Goal: Information Seeking & Learning: Learn about a topic

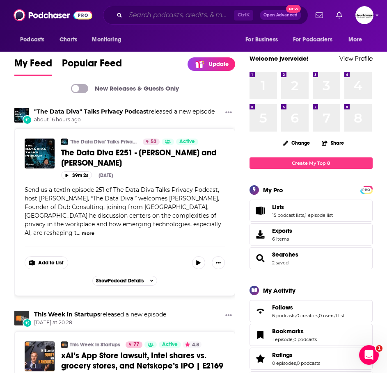
click at [161, 10] on input "Search podcasts, credits, & more..." at bounding box center [179, 15] width 108 height 13
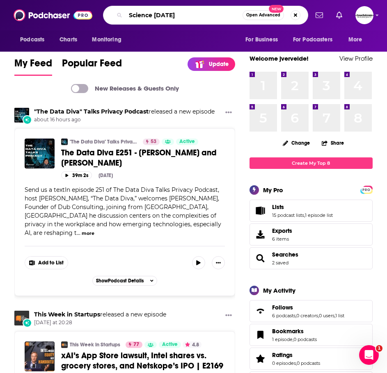
type input "Science Friday"
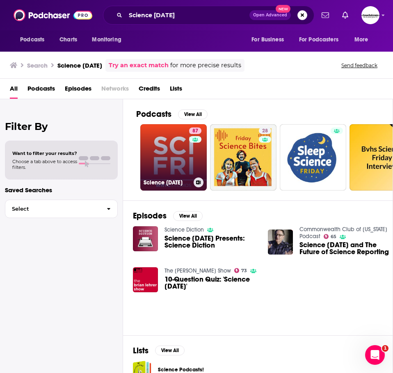
click at [164, 169] on link "87 Science Friday" at bounding box center [173, 157] width 66 height 66
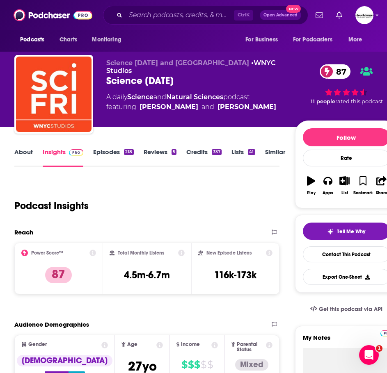
click at [201, 155] on link "Credits 337" at bounding box center [203, 157] width 35 height 19
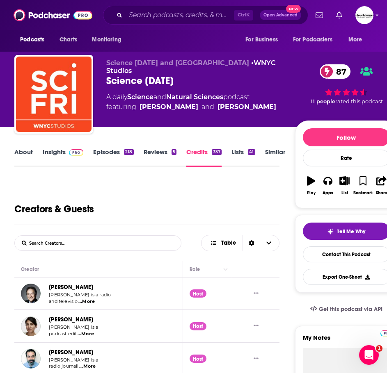
scroll to position [41, 0]
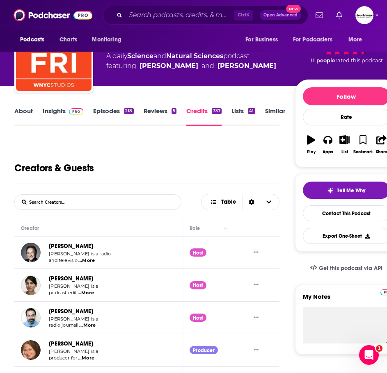
click at [91, 256] on span "Ira Flatow is a radio" at bounding box center [80, 254] width 62 height 6
click at [88, 259] on span "...More" at bounding box center [86, 260] width 16 height 7
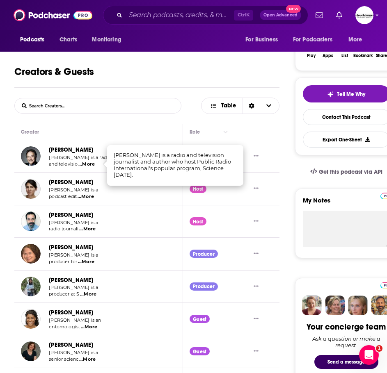
scroll to position [164, 0]
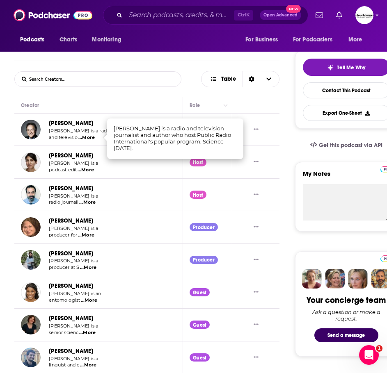
click at [70, 219] on link "Christie Taylor" at bounding box center [71, 220] width 44 height 7
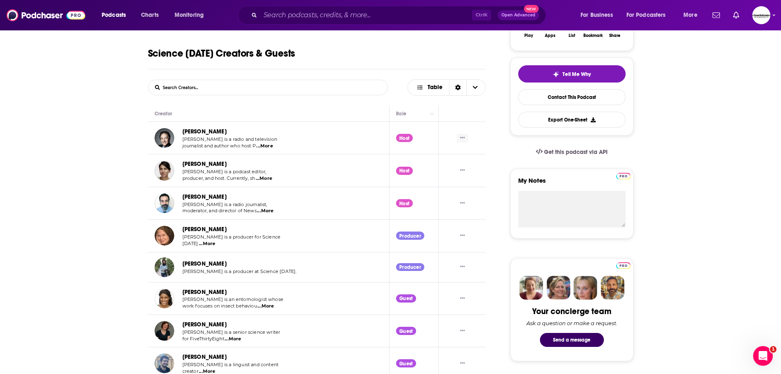
click at [386, 142] on button "Show More Button" at bounding box center [462, 138] width 11 height 9
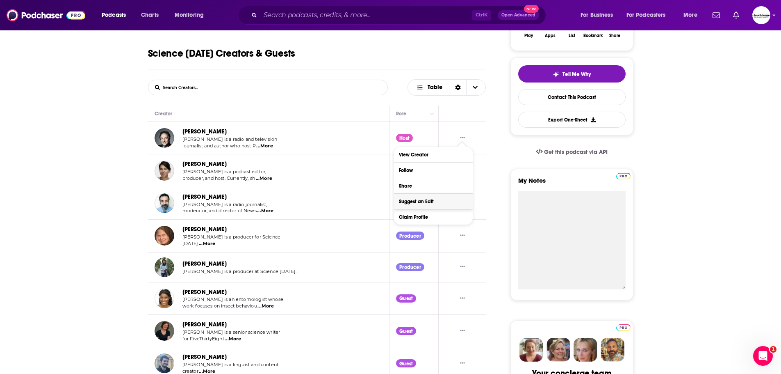
drag, startPoint x: 605, startPoint y: 204, endPoint x: 425, endPoint y: 198, distance: 180.1
click at [386, 205] on textarea "My Notes" at bounding box center [571, 240] width 107 height 98
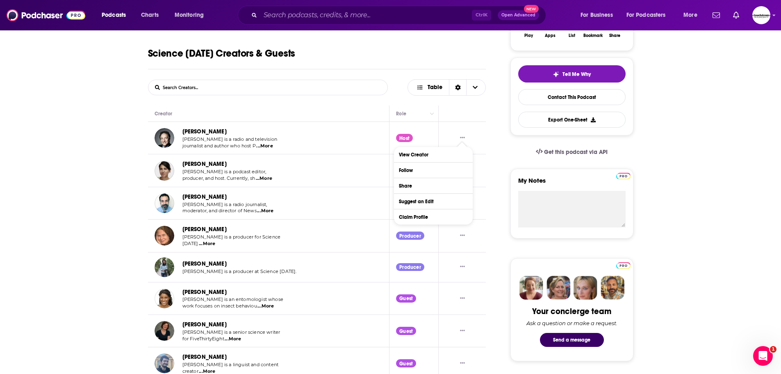
click at [263, 148] on span "...More" at bounding box center [264, 146] width 16 height 7
click at [201, 130] on link "Ira Flatow" at bounding box center [204, 131] width 44 height 7
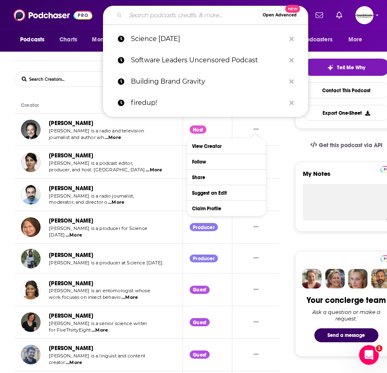
click at [158, 13] on input "Search podcasts, credits, & more..." at bounding box center [191, 15] width 133 height 13
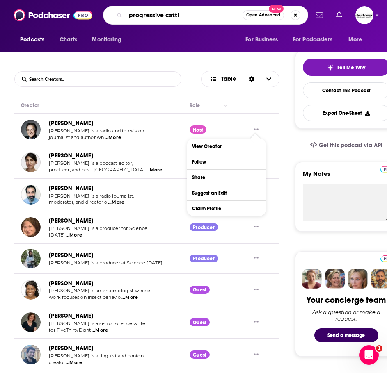
type input "progressive cattle"
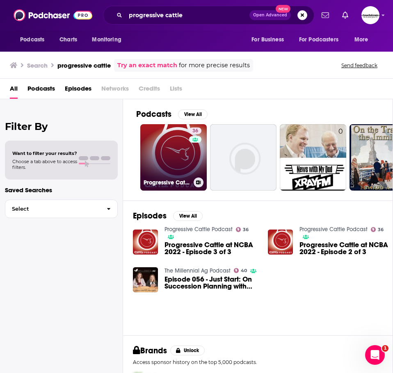
click at [172, 160] on link "36 Progressive Cattle Podcast" at bounding box center [173, 157] width 66 height 66
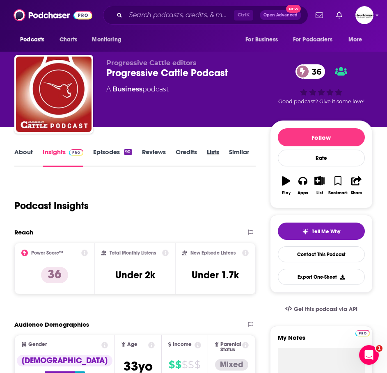
click at [226, 148] on div "Lists" at bounding box center [218, 157] width 22 height 19
click at [214, 153] on link "Lists" at bounding box center [213, 157] width 12 height 19
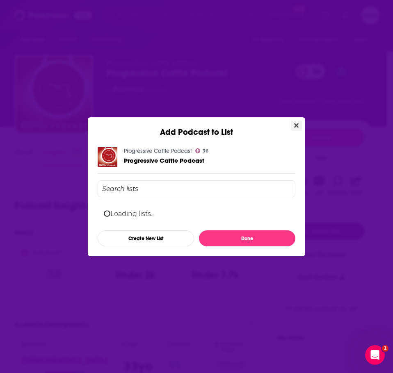
click at [294, 147] on div "Progressive Cattle Podcast 36 Progressive Cattle Podcast Loading lists... Creat…" at bounding box center [197, 196] width 198 height 99
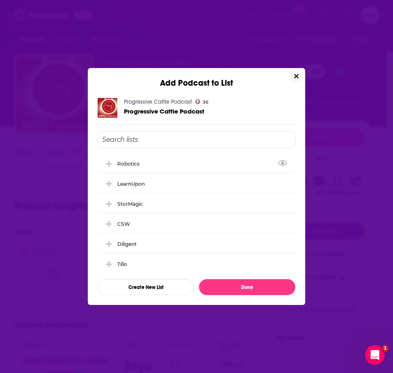
click at [299, 74] on button "Close" at bounding box center [296, 76] width 11 height 10
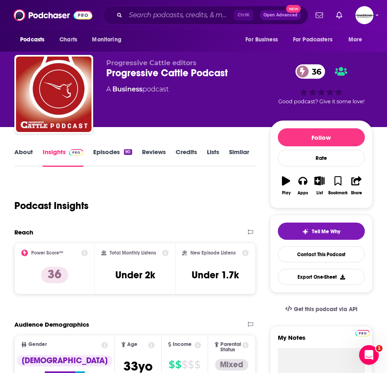
click at [193, 150] on link "Credits" at bounding box center [185, 157] width 21 height 19
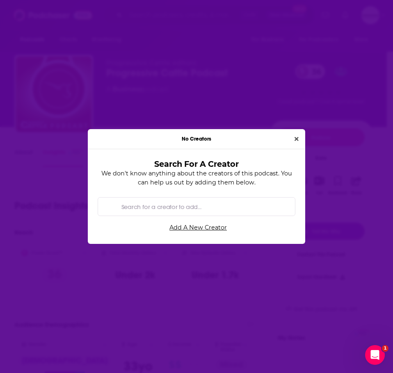
click at [302, 138] on div "No Creators" at bounding box center [196, 139] width 217 height 20
click at [297, 129] on div "No Creators Search For A Creator We don't know anything about the creators of t…" at bounding box center [196, 186] width 217 height 115
click at [295, 138] on icon "Close" at bounding box center [296, 139] width 4 height 4
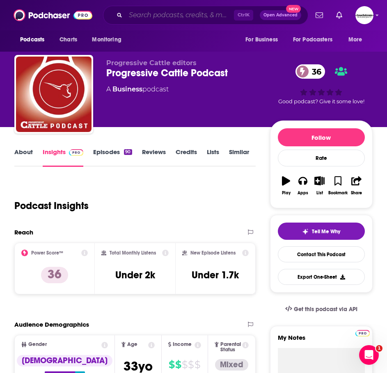
click at [171, 16] on input "Search podcasts, credits, & more..." at bounding box center [179, 15] width 108 height 13
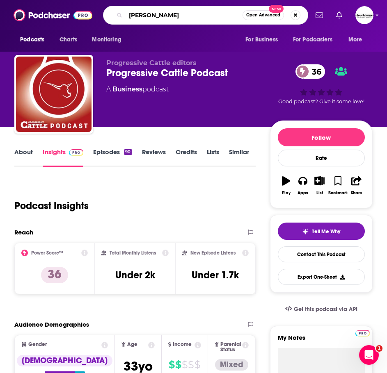
type input "jacob shapiro"
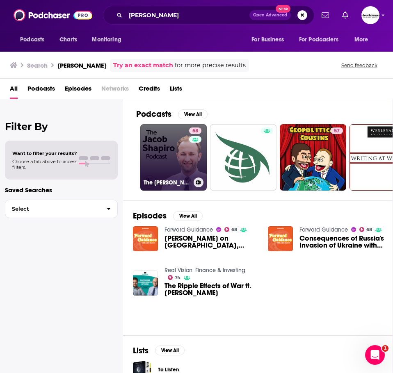
click at [156, 160] on link "58 The Jacob Shapiro Podcast" at bounding box center [173, 157] width 66 height 66
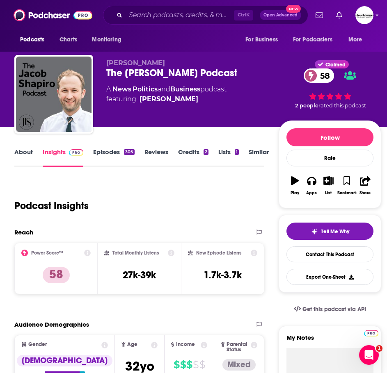
click at [182, 155] on link "Credits 2" at bounding box center [193, 157] width 30 height 19
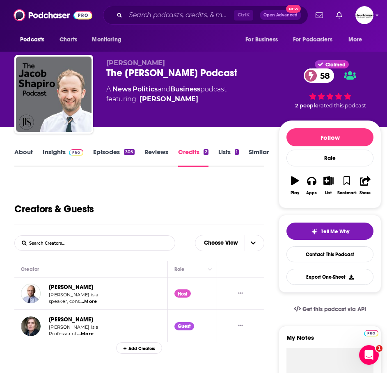
click at [82, 286] on link "[PERSON_NAME]" at bounding box center [71, 287] width 44 height 7
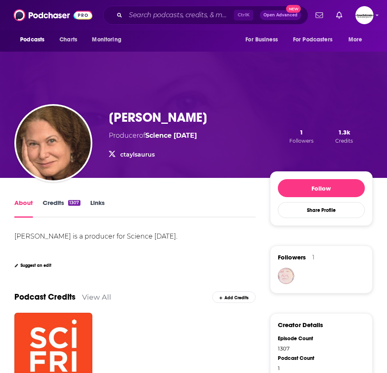
click at [190, 215] on div "About Credits 1307 Links" at bounding box center [134, 208] width 241 height 20
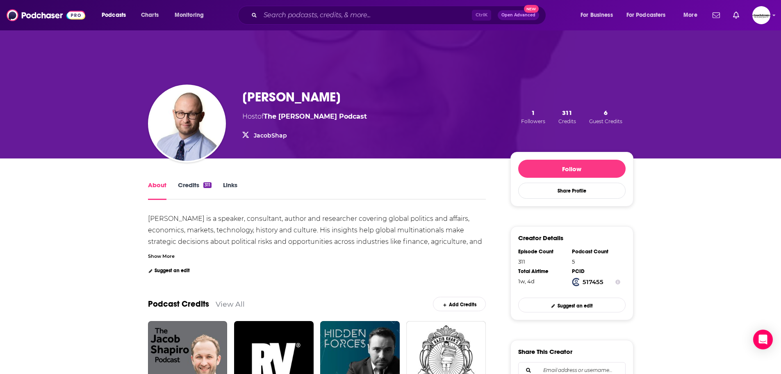
click at [230, 182] on link "Links" at bounding box center [230, 190] width 14 height 19
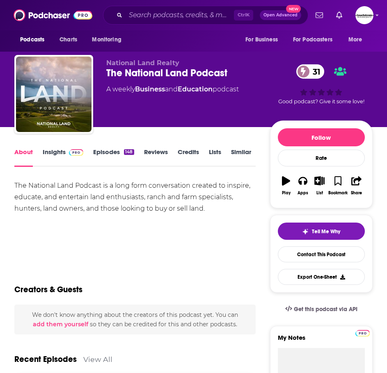
click at [51, 160] on link "Insights" at bounding box center [63, 157] width 41 height 19
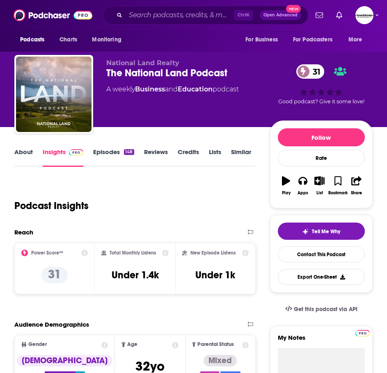
scroll to position [41, 0]
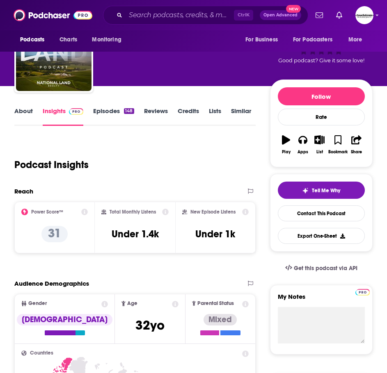
click at [121, 116] on link "Episodes 148" at bounding box center [113, 116] width 41 height 19
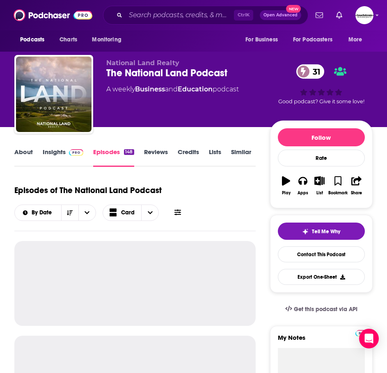
click at [191, 153] on link "Credits" at bounding box center [188, 157] width 21 height 19
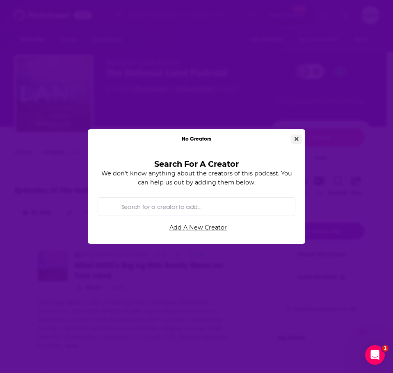
click at [296, 140] on icon "Close" at bounding box center [296, 139] width 4 height 4
